Goal: Task Accomplishment & Management: Complete application form

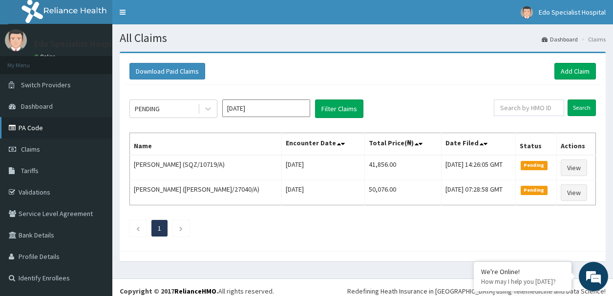
click at [31, 129] on link "PA Code" at bounding box center [56, 127] width 112 height 21
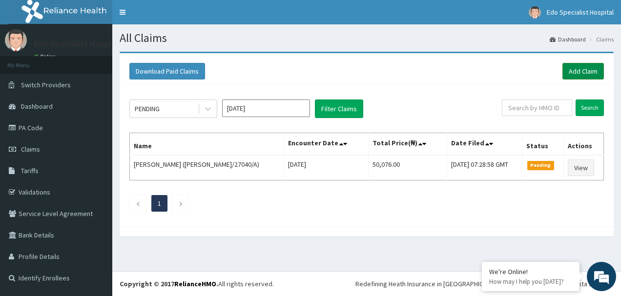
click at [584, 71] on link "Add Claim" at bounding box center [582, 71] width 41 height 17
drag, startPoint x: 52, startPoint y: 143, endPoint x: 56, endPoint y: 147, distance: 6.6
click at [56, 147] on ul "My Menu Switch Providers Dashboard PA Code Claims Tariffs Validations Service L…" at bounding box center [56, 172] width 112 height 233
click at [52, 130] on link "PA Code" at bounding box center [56, 127] width 112 height 21
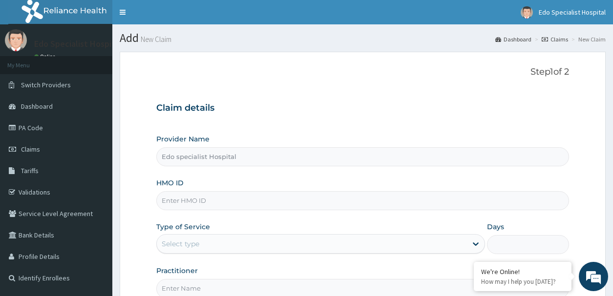
click at [300, 199] on input "HMO ID" at bounding box center [362, 200] width 412 height 19
type input "PEP/10240/A"
click at [262, 245] on div "Select type" at bounding box center [311, 244] width 309 height 16
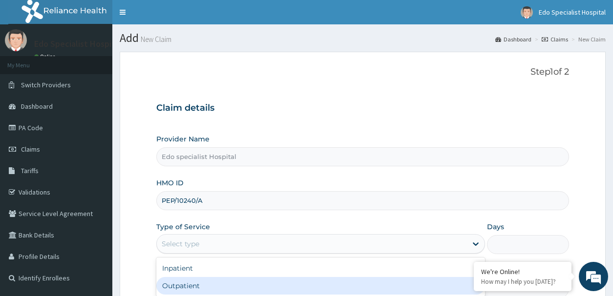
click at [245, 281] on div "Outpatient" at bounding box center [320, 286] width 328 height 18
type input "1"
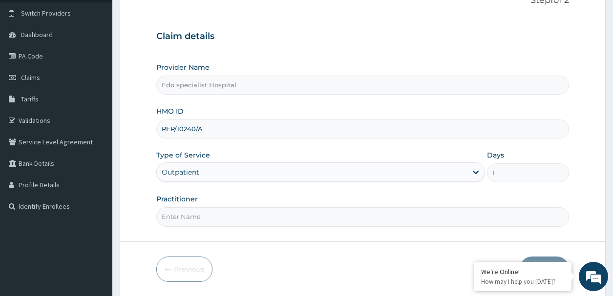
scroll to position [100, 0]
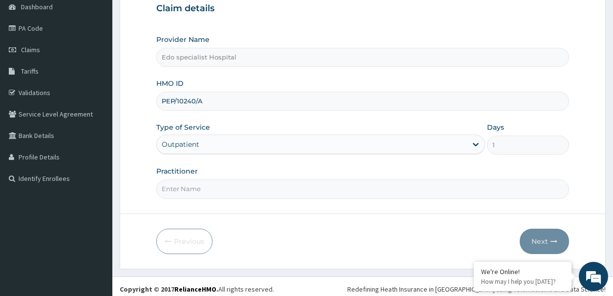
click at [183, 192] on input "Practitioner" at bounding box center [362, 189] width 412 height 19
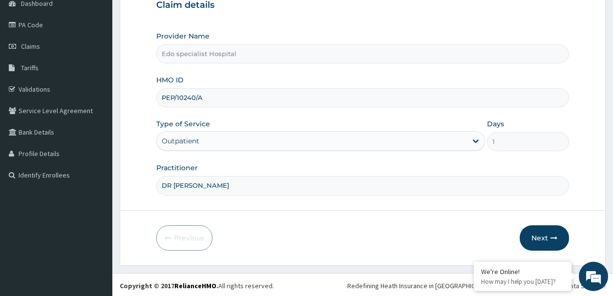
scroll to position [105, 0]
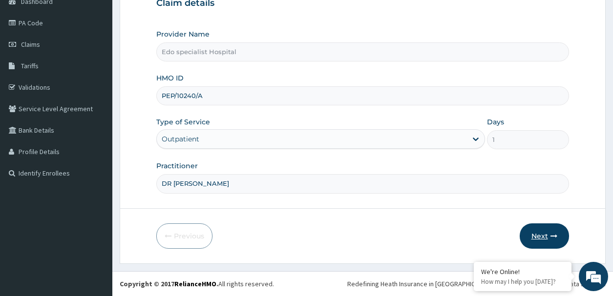
type input "DR LILIAN"
click at [541, 235] on button "Next" at bounding box center [543, 236] width 49 height 25
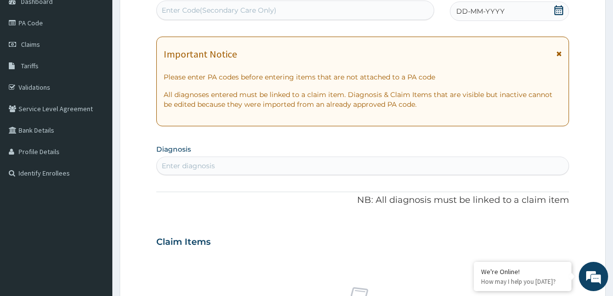
click at [174, 10] on div "Enter Code(Secondary Care Only)" at bounding box center [219, 10] width 115 height 10
paste input "PA/24BA29"
type input "PA/24BA29"
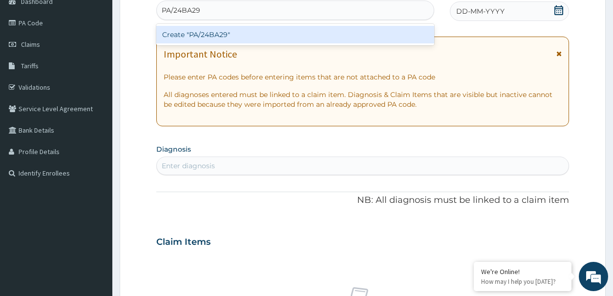
click at [248, 37] on div "Create "PA/24BA29"" at bounding box center [294, 35] width 277 height 18
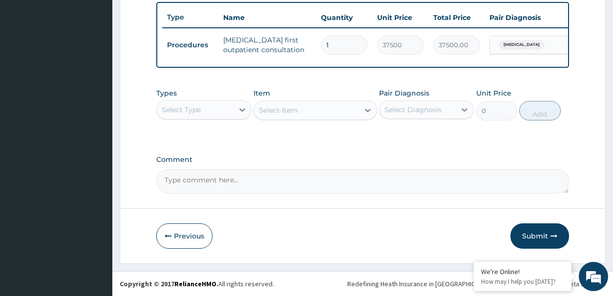
scroll to position [370, 0]
click at [542, 232] on button "Submit" at bounding box center [539, 236] width 59 height 25
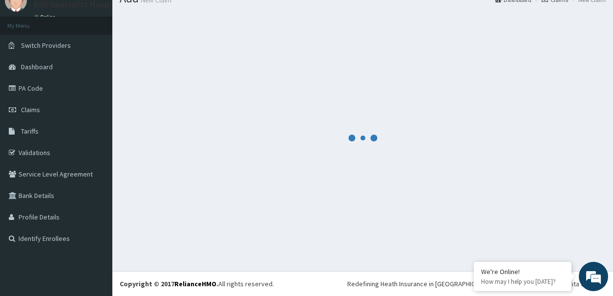
scroll to position [40, 0]
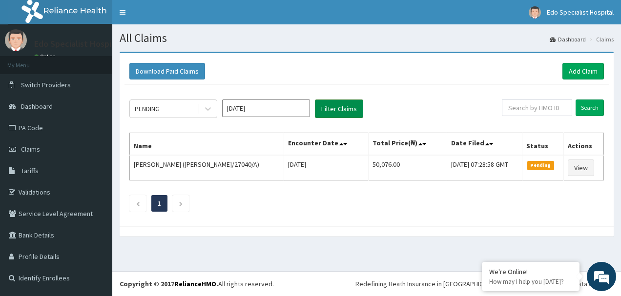
click at [346, 103] on button "Filter Claims" at bounding box center [339, 109] width 48 height 19
click at [344, 108] on button "Filter Claims" at bounding box center [339, 109] width 48 height 19
click at [34, 192] on link "Validations" at bounding box center [56, 192] width 112 height 21
